Goal: Task Accomplishment & Management: Manage account settings

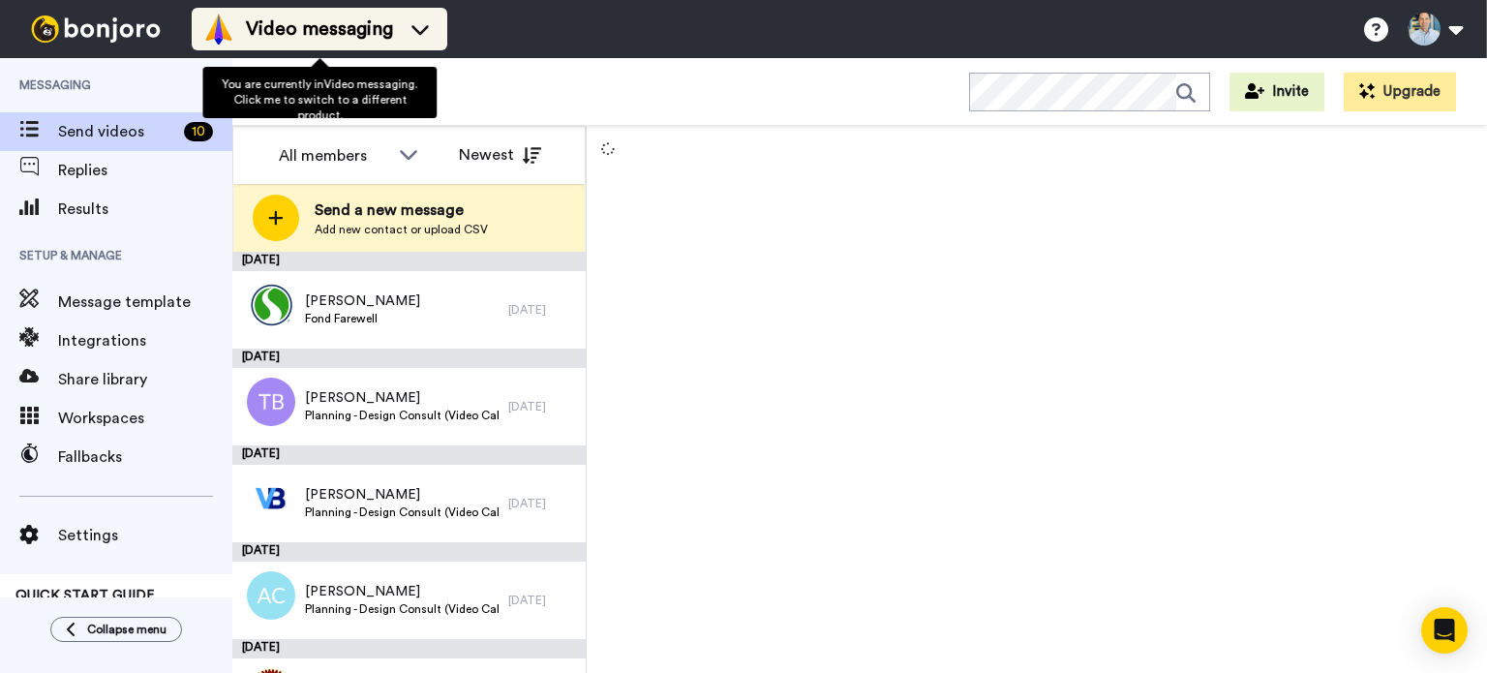
click at [357, 29] on span "Video messaging" at bounding box center [319, 28] width 147 height 27
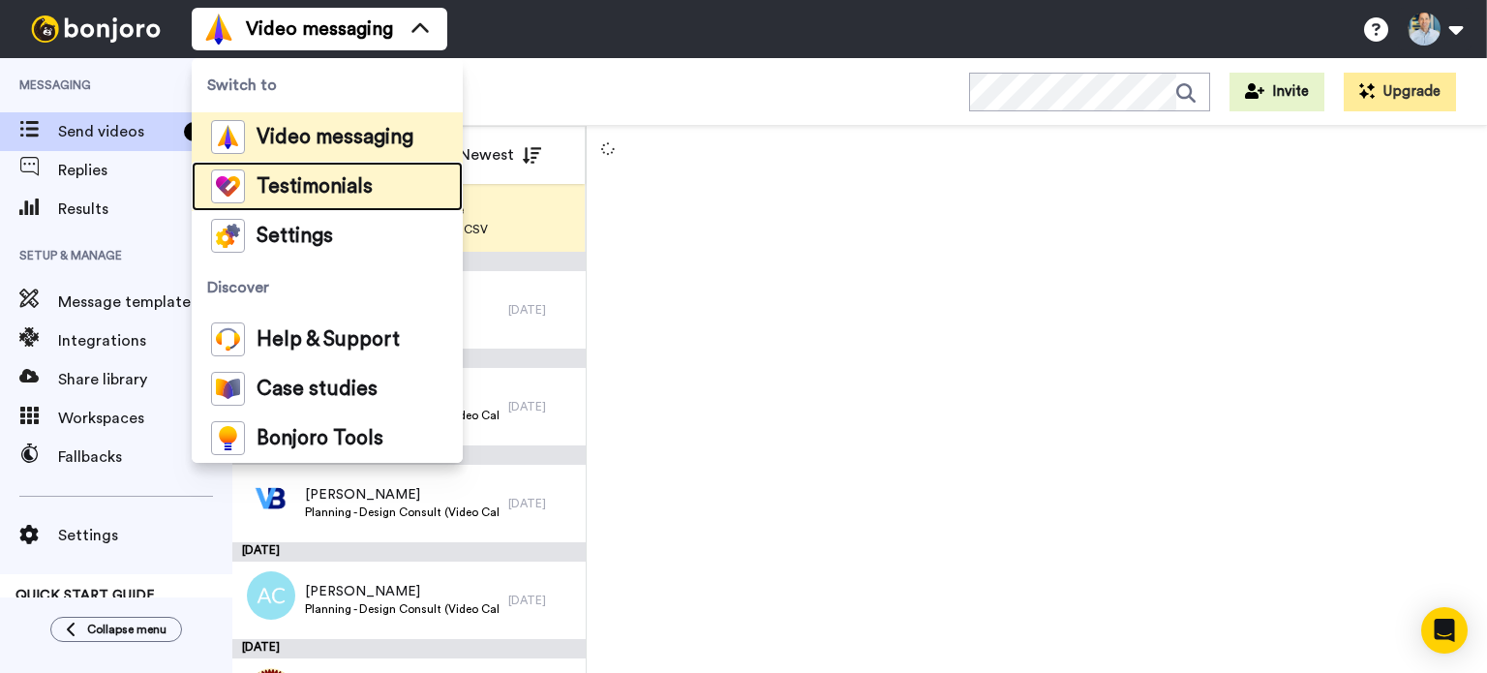
click at [351, 178] on span "Testimonials" at bounding box center [314, 186] width 116 height 19
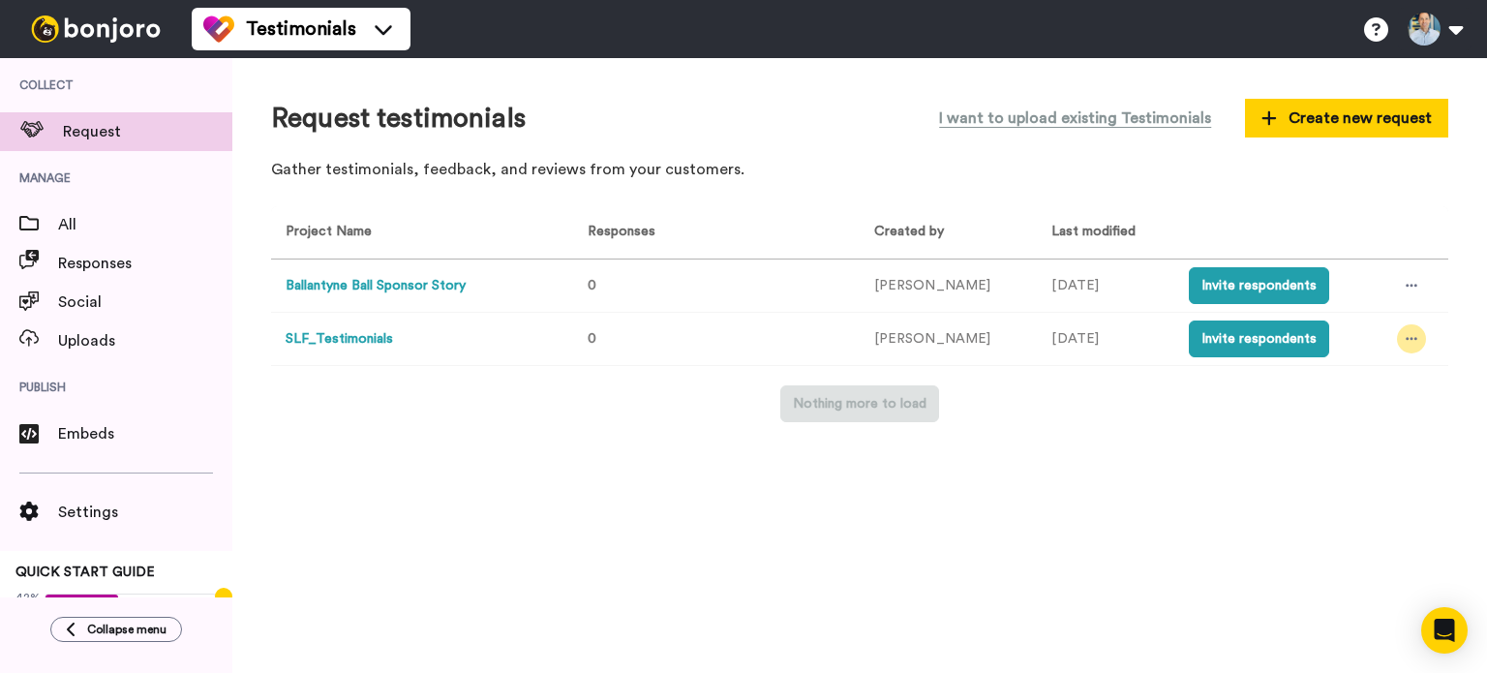
click at [1405, 339] on icon at bounding box center [1411, 339] width 12 height 14
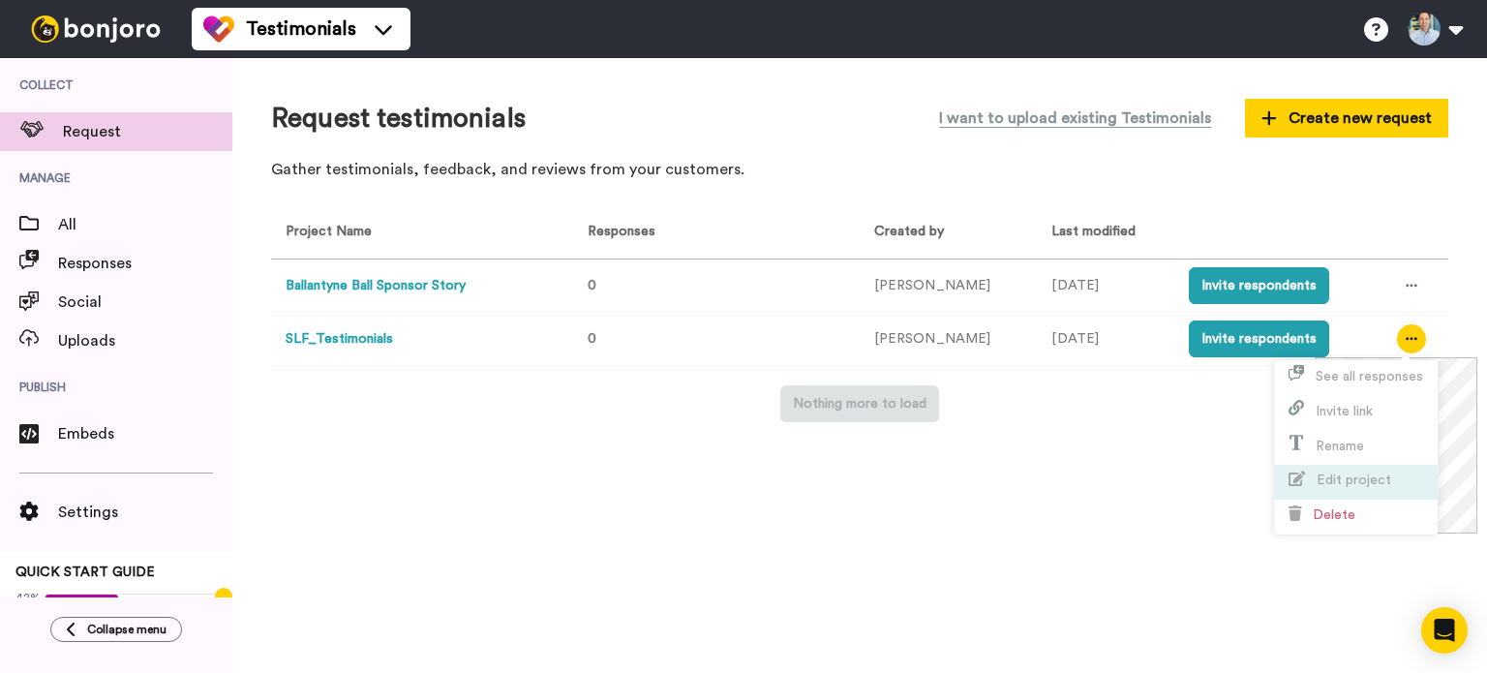
click at [1366, 475] on span "Edit project" at bounding box center [1353, 480] width 75 height 14
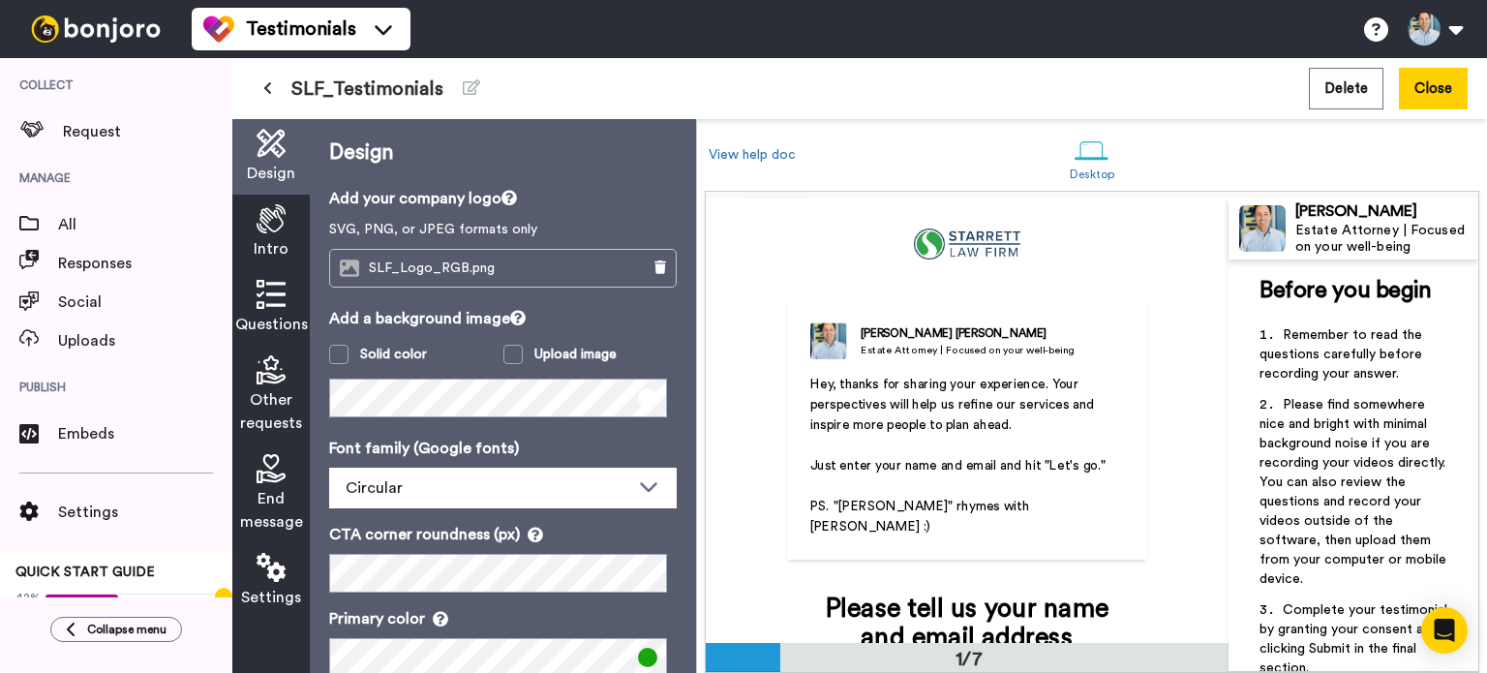
click at [275, 301] on icon at bounding box center [270, 294] width 29 height 29
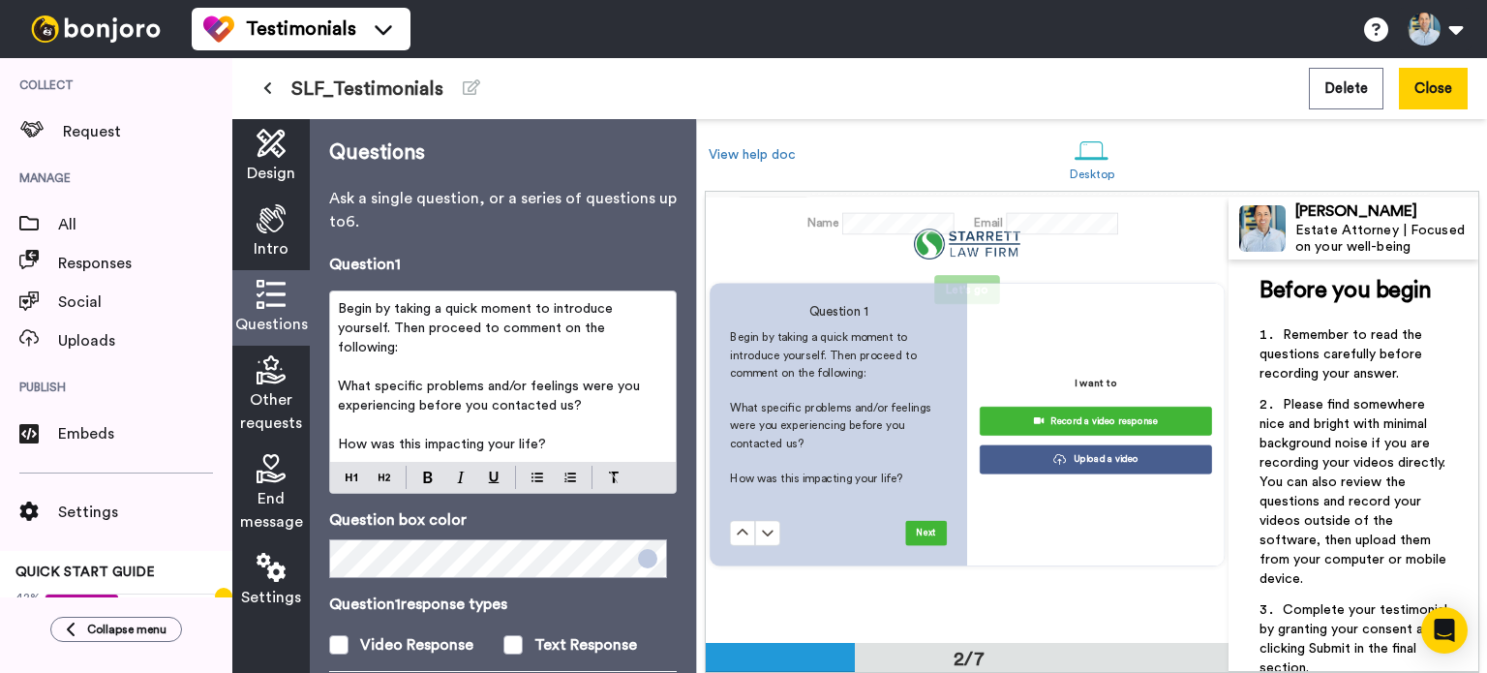
scroll to position [455, 0]
